Goal: Information Seeking & Learning: Learn about a topic

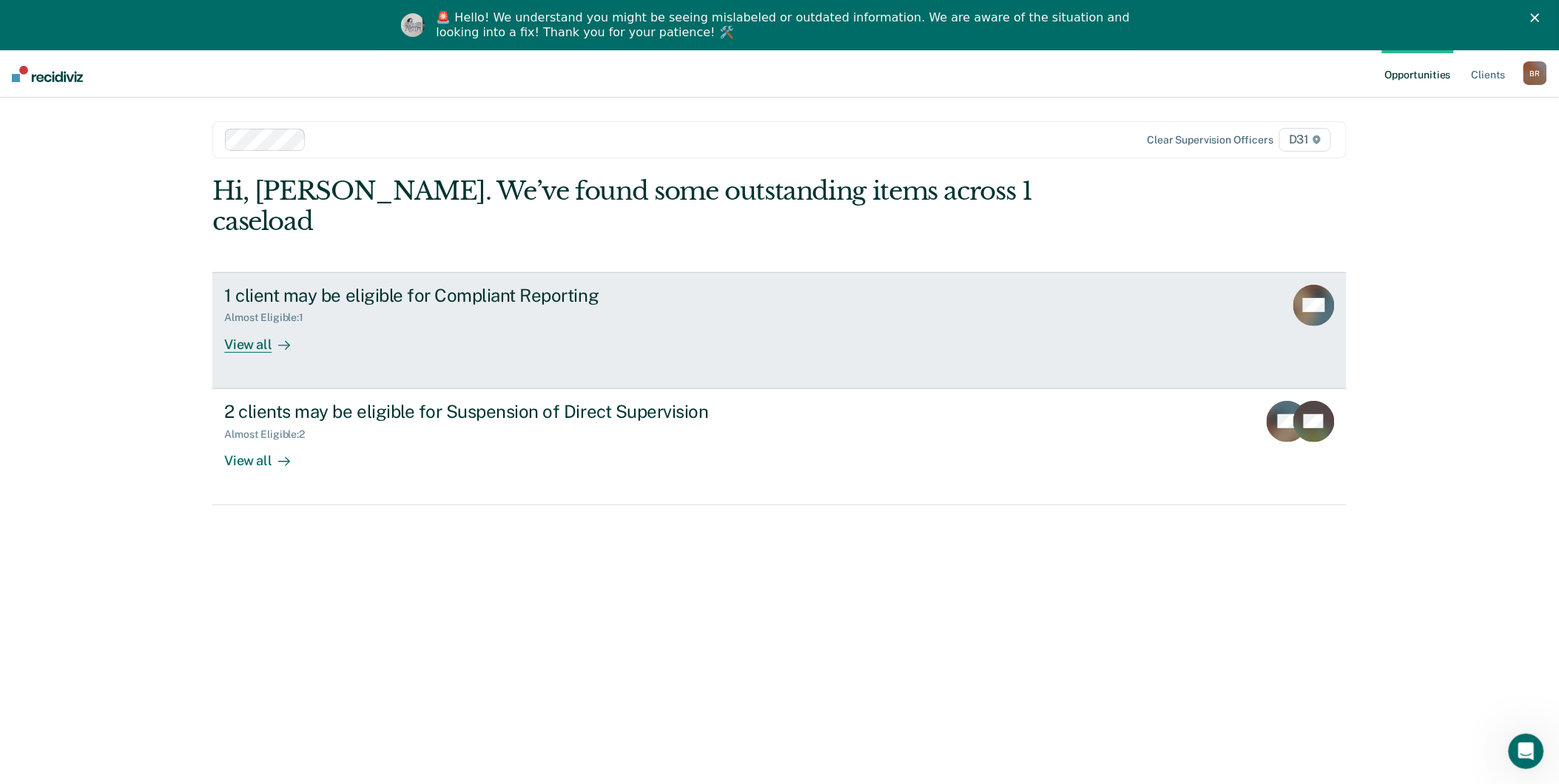
click at [278, 339] on icon at bounding box center [284, 345] width 12 height 12
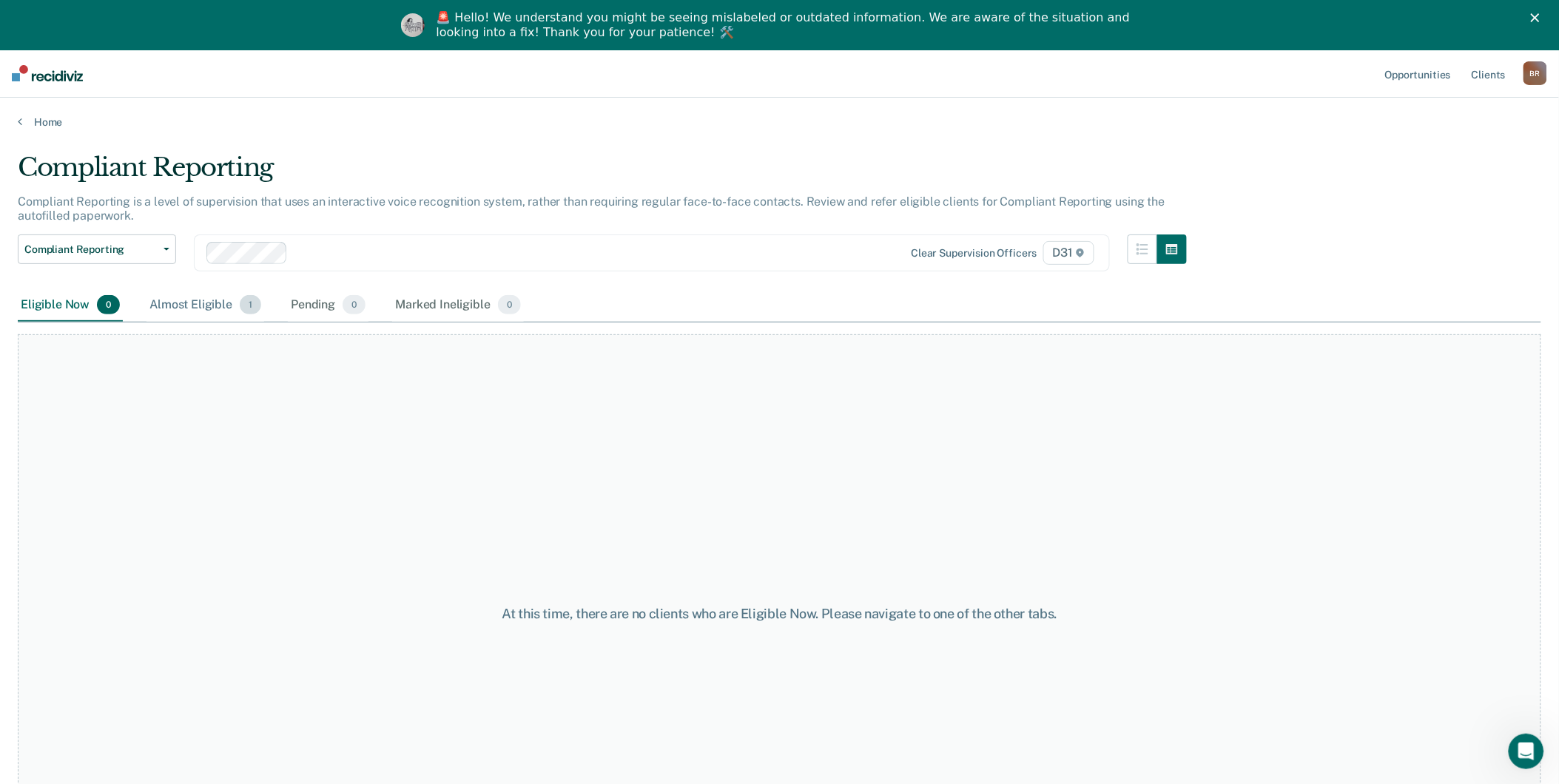
click at [215, 305] on div "Almost Eligible 1" at bounding box center [205, 306] width 118 height 33
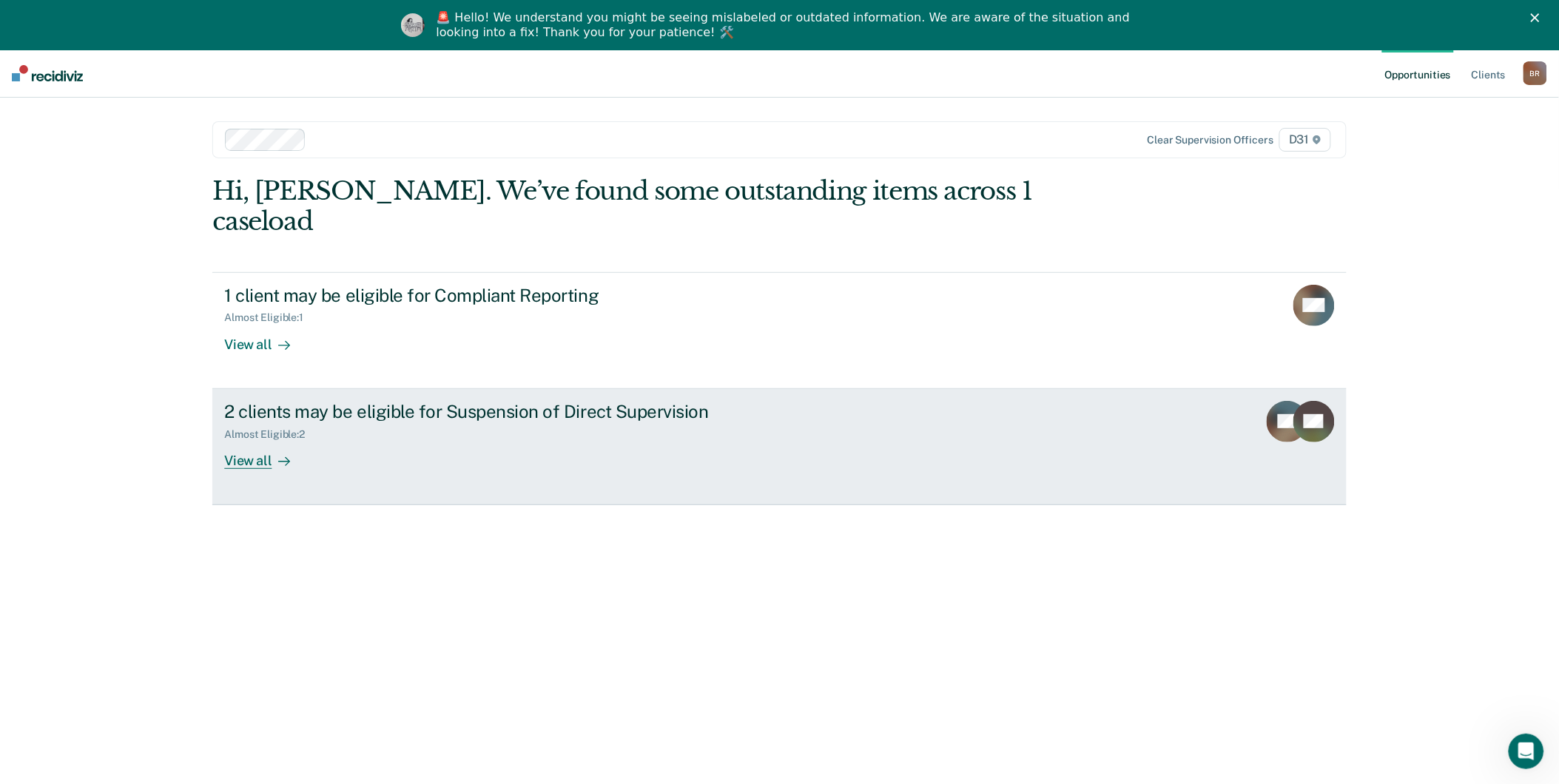
click at [262, 445] on link "2 clients may be eligible for Suspension of Direct Supervision Almost Eligible …" at bounding box center [779, 447] width 1133 height 116
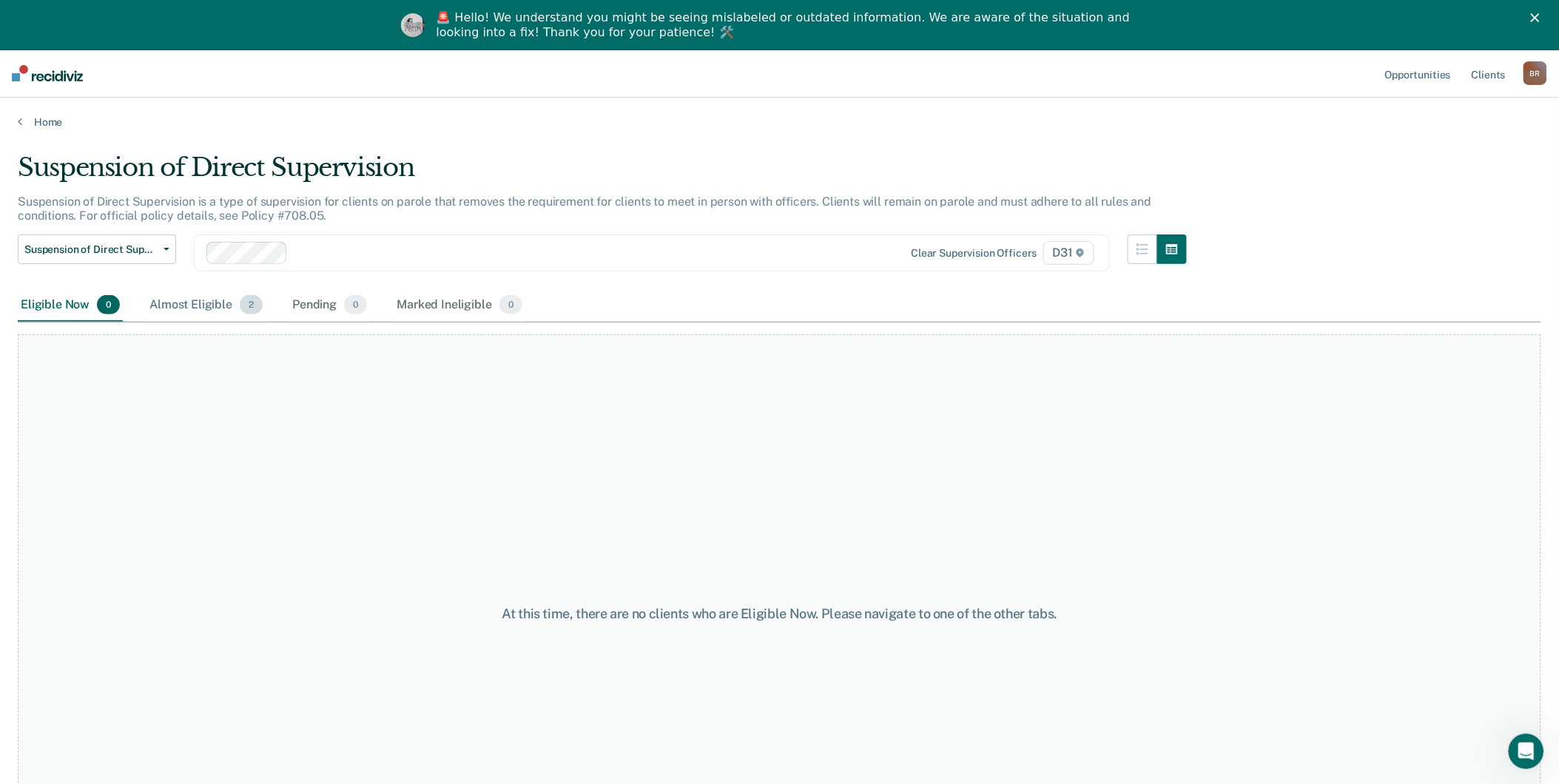
click at [211, 300] on div "Almost Eligible 2" at bounding box center [206, 306] width 119 height 33
